Goal: Find specific page/section: Find specific page/section

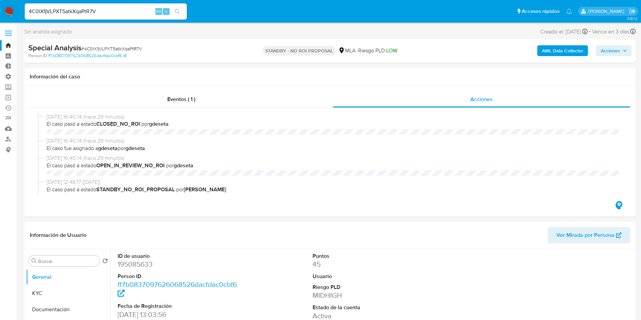
select select "10"
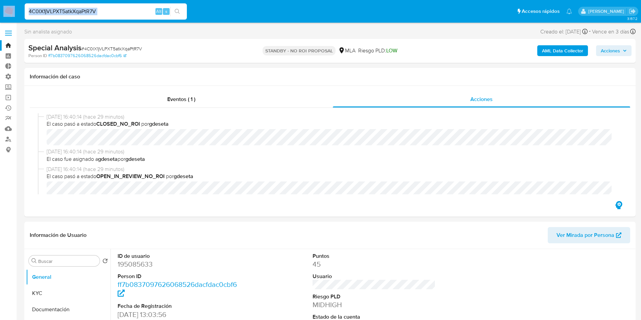
click at [138, 10] on input "4C0lX1jVLPXT5atkXqaPtR7V" at bounding box center [106, 11] width 162 height 9
paste input "rtwIWOlFMCb1NhHJW8kjVGiR"
click at [138, 10] on input "4C0lX1jVLPXT5atkXqaPtR7VrtwIWOlFMCb1NhHJW8kjVGiR" at bounding box center [106, 11] width 162 height 9
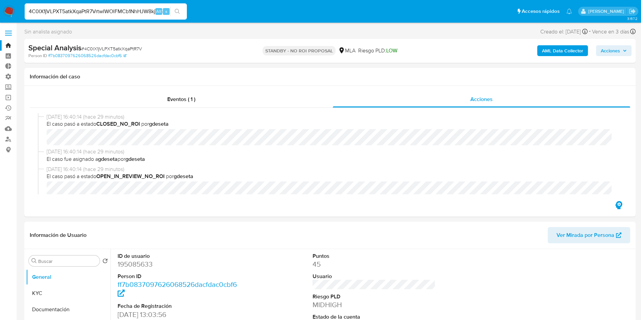
click at [138, 10] on input "4C0lX1jVLPXT5atkXqaPtR7VrtwIWOlFMCb1NhHJW8kjVGiR" at bounding box center [106, 11] width 162 height 9
paste input
type input "rtwIWOlFMCb1NhHJW8kjVGiR"
click at [179, 11] on icon "search-icon" at bounding box center [177, 11] width 5 height 5
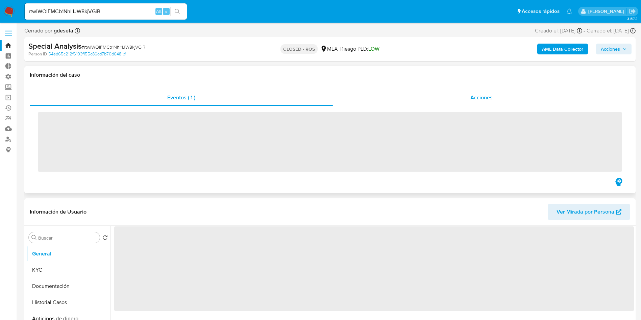
click at [479, 102] on div "Acciones" at bounding box center [481, 97] width 297 height 16
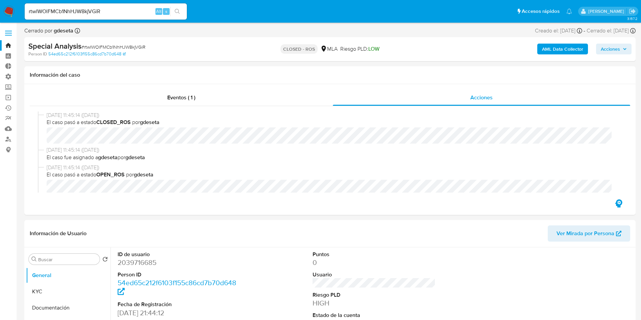
select select "10"
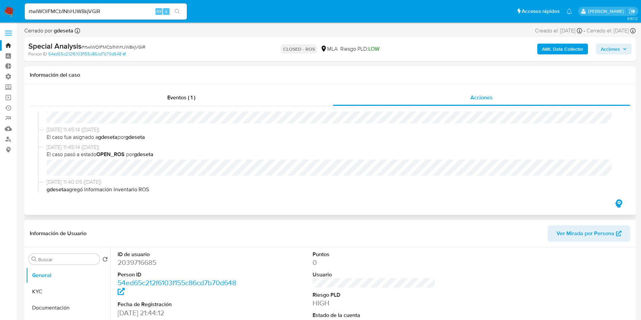
scroll to position [51, 0]
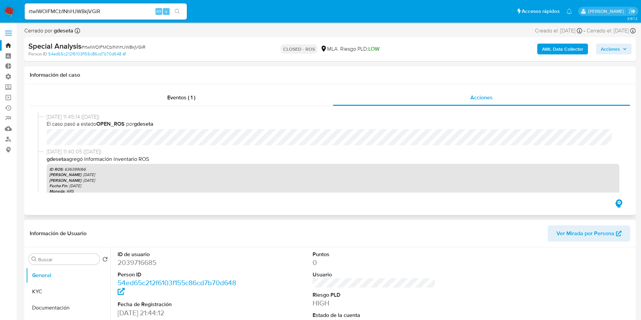
click at [78, 168] on p "ID ROS : 636399066" at bounding box center [332, 168] width 567 height 5
click at [77, 168] on p "ID ROS : 636399066" at bounding box center [332, 168] width 567 height 5
copy p "636399066"
click at [39, 288] on button "KYC" at bounding box center [65, 291] width 79 height 16
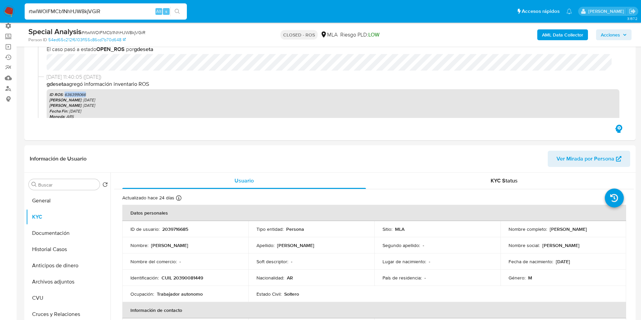
click at [88, 14] on input "rtwIWOlFMCb1NhHJW8kjVGiR" at bounding box center [106, 11] width 162 height 9
paste input "dOdVeFRgu7KAxWPqPNTUbI2j"
type input "dOdVeFRgu7KAxWPqPNTUbI2j"
click at [181, 12] on button "search-icon" at bounding box center [177, 11] width 14 height 9
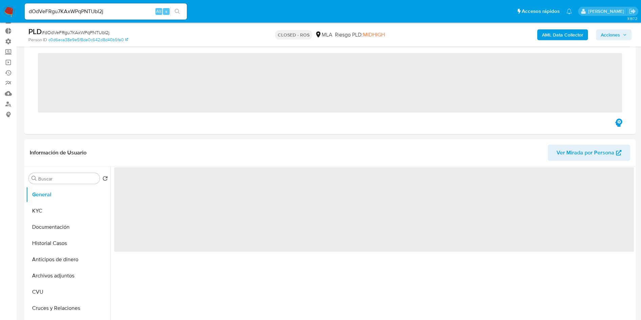
scroll to position [51, 0]
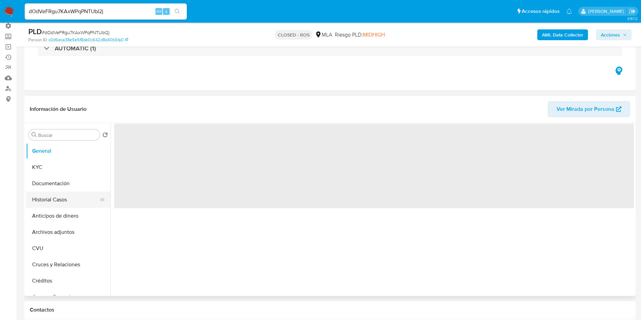
click at [47, 198] on button "Historial Casos" at bounding box center [65, 199] width 79 height 16
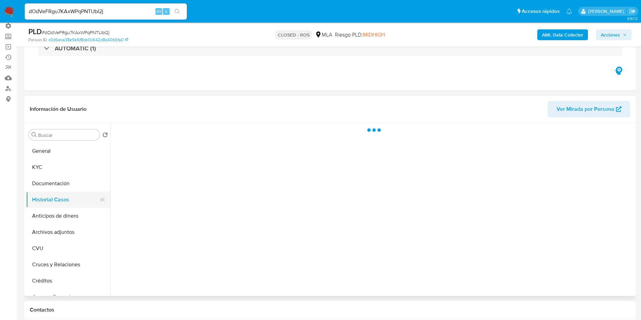
select select "10"
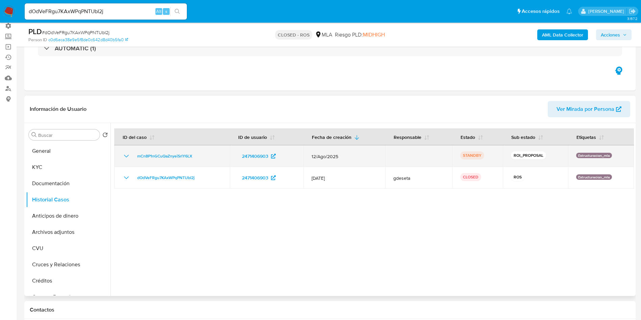
drag, startPoint x: 213, startPoint y: 157, endPoint x: 117, endPoint y: 155, distance: 96.9
click at [117, 155] on td "mCn8P1nGCuQaZnyeiSrlY6LX" at bounding box center [171, 156] width 115 height 22
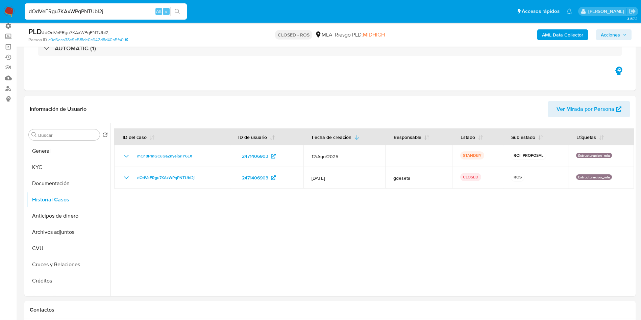
click at [73, 12] on input "dOdVeFRgu7KAxWPqPNTUbI2j" at bounding box center [106, 11] width 162 height 9
click at [73, 11] on input "dOdVeFRgu7KAxWPqPNTUbI2j" at bounding box center [106, 11] width 162 height 9
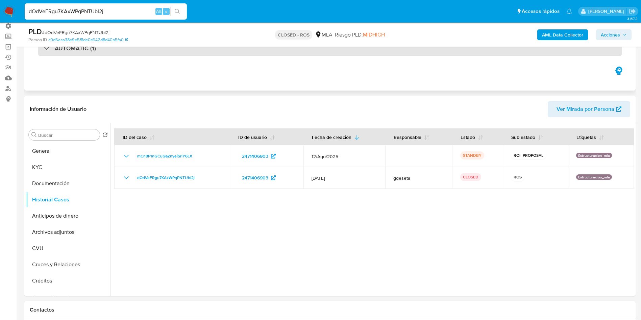
paste input "BI2Wqtgv2qoVgUZg7MIaWkeF"
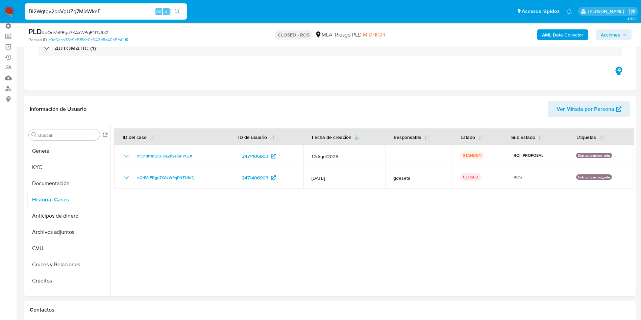
type input "BI2Wqtgv2qoVgUZg7MIaWkeF"
click at [183, 9] on button "search-icon" at bounding box center [177, 11] width 14 height 9
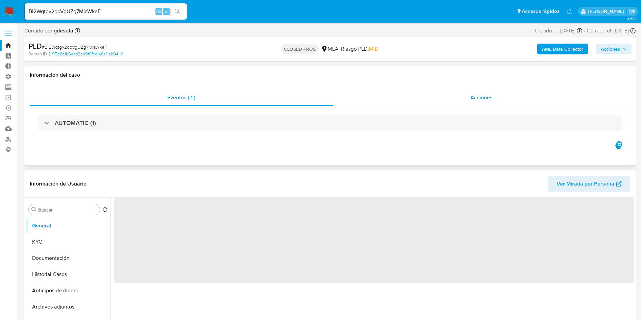
click at [476, 101] on span "Acciones" at bounding box center [481, 98] width 22 height 8
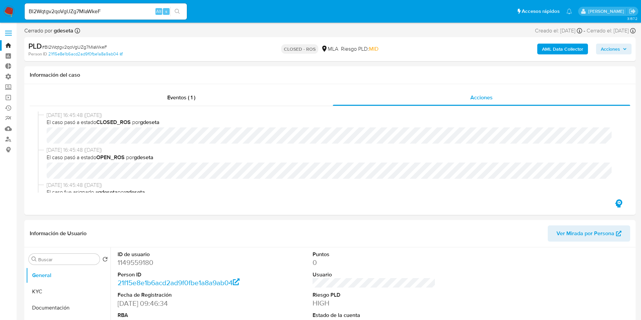
select select "10"
